Goal: Information Seeking & Learning: Check status

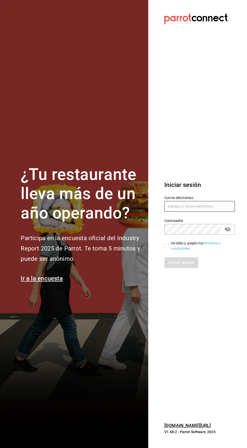
click at [193, 212] on input "text" at bounding box center [200, 206] width 71 height 11
type input "Alexvoss834@gmail.com"
click at [167, 248] on input "He leído y acepto los Términos y condiciones." at bounding box center [167, 246] width 5 height 5
checkbox input "true"
click at [182, 265] on font "Iniciar sesión" at bounding box center [182, 262] width 26 height 5
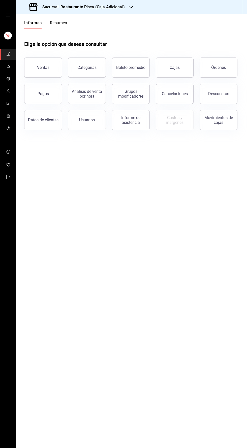
click at [8, 66] on icon "carpetas de buzón" at bounding box center [8, 66] width 4 height 4
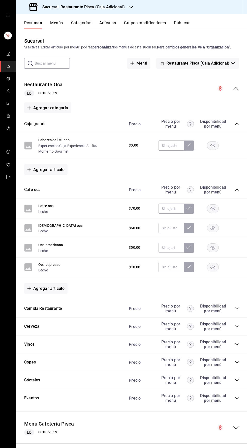
click at [8, 54] on icon "carpetas de buzón" at bounding box center [8, 54] width 4 height 4
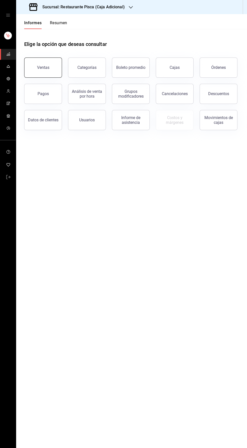
click at [39, 67] on font "Ventas" at bounding box center [43, 67] width 12 height 5
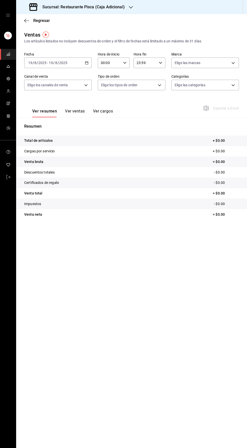
click at [87, 63] on icon "button" at bounding box center [87, 63] width 4 height 4
click at [32, 87] on font "Ayer" at bounding box center [32, 89] width 7 height 4
click at [55, 111] on font "Ver resumen" at bounding box center [44, 111] width 25 height 5
click at [75, 116] on button "Ver ventas" at bounding box center [75, 113] width 20 height 9
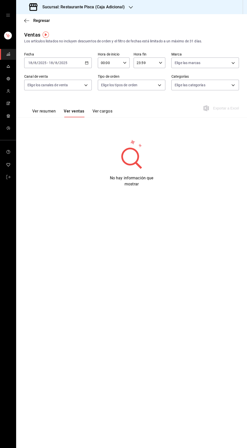
click at [42, 112] on font "Ver resumen" at bounding box center [43, 111] width 23 height 5
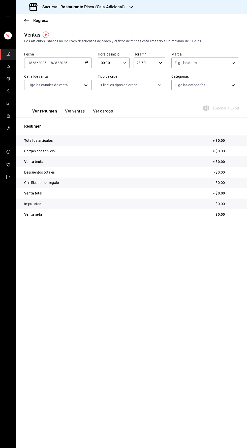
click at [107, 7] on font "Sucursal: Restaurante Pisca (Caja Adicional)" at bounding box center [83, 7] width 83 height 5
click at [29, 37] on div "Pisca" at bounding box center [54, 33] width 76 height 11
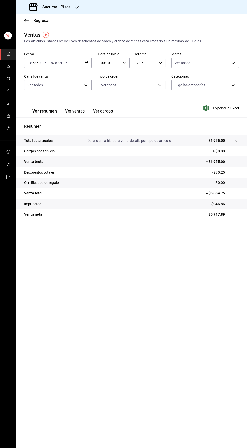
click at [69, 111] on font "Ver ventas" at bounding box center [75, 111] width 20 height 5
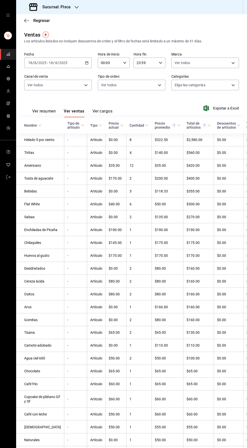
scroll to position [5, 0]
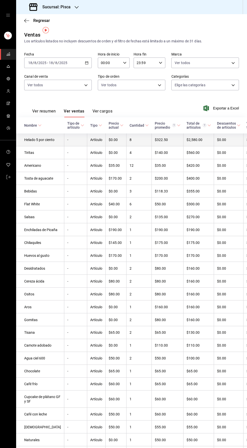
click at [67, 142] on font "-" at bounding box center [67, 140] width 1 height 4
